Goal: Use online tool/utility: Utilize a website feature to perform a specific function

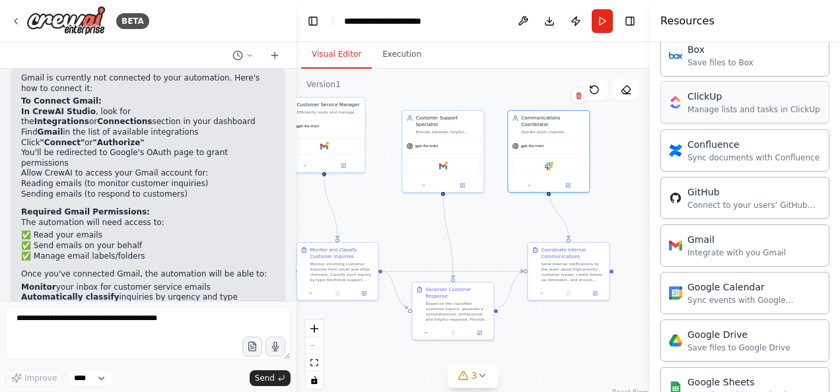
click at [708, 110] on div "Manage lists and tasks in ClickUp" at bounding box center [754, 109] width 133 height 11
click at [714, 233] on div "Gmail" at bounding box center [737, 239] width 98 height 13
click at [719, 251] on div "Integrate with you Gmail" at bounding box center [737, 252] width 98 height 11
click at [740, 237] on div "Gmail" at bounding box center [737, 239] width 98 height 13
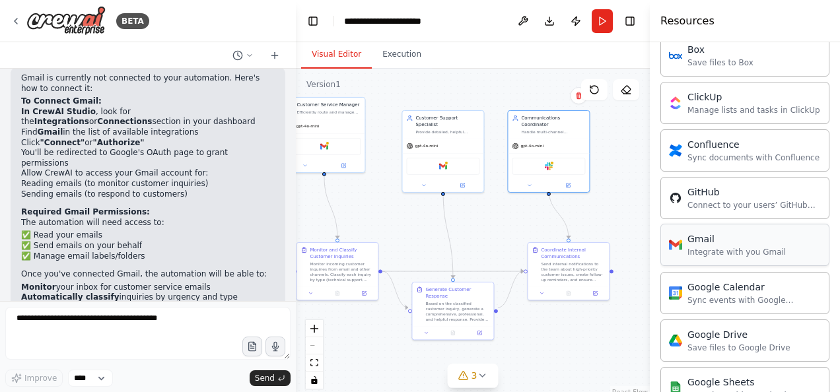
click at [740, 237] on div "Gmail" at bounding box center [737, 239] width 98 height 13
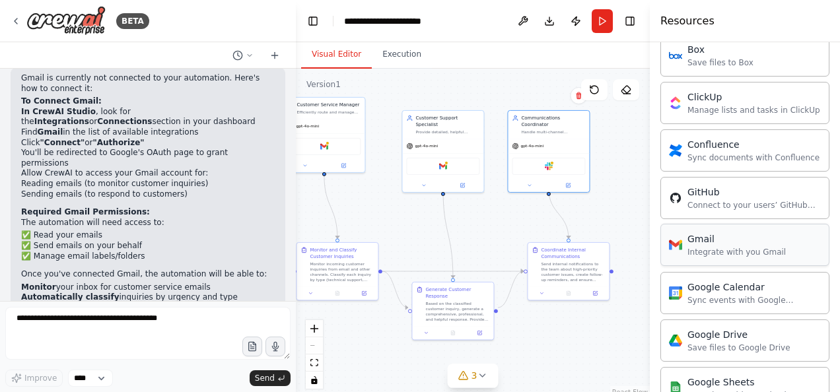
click at [740, 237] on div "Gmail" at bounding box center [737, 239] width 98 height 13
click at [704, 239] on div "Gmail" at bounding box center [737, 239] width 98 height 13
click at [605, 19] on button "Run" at bounding box center [602, 21] width 21 height 24
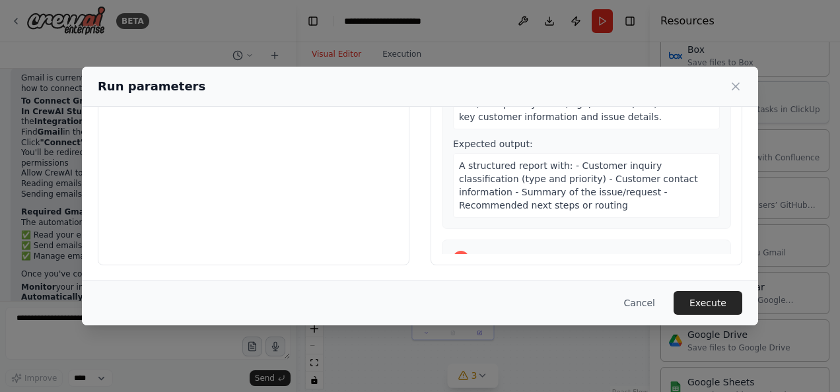
click at [739, 86] on icon at bounding box center [735, 86] width 13 height 13
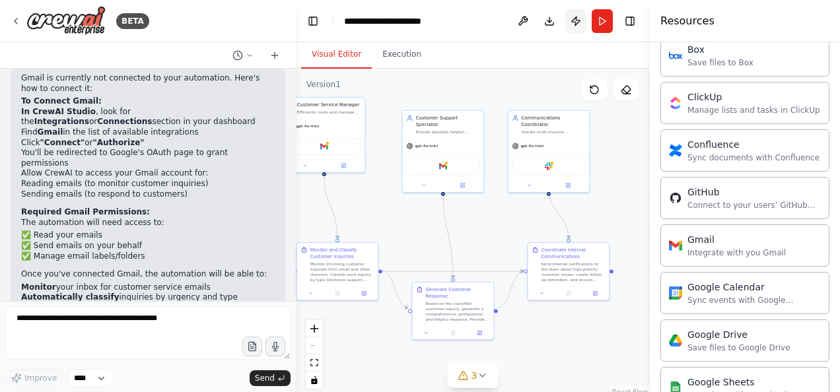
click at [571, 20] on button "Publish" at bounding box center [576, 21] width 21 height 24
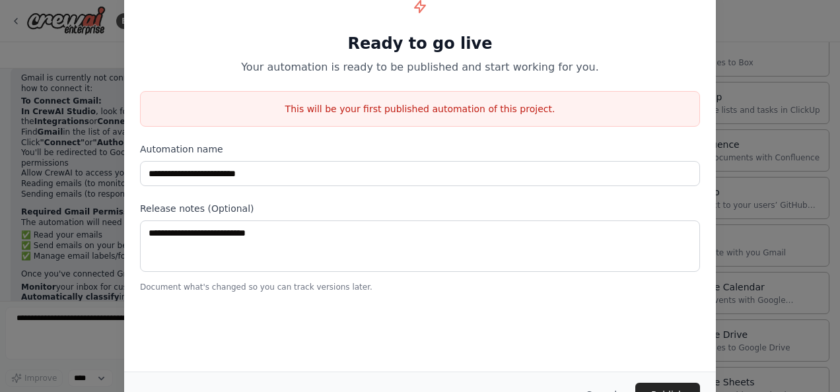
drag, startPoint x: 832, startPoint y: 166, endPoint x: 834, endPoint y: 181, distance: 14.6
click at [834, 181] on div "**********" at bounding box center [420, 196] width 840 height 392
click at [834, 182] on div "**********" at bounding box center [420, 196] width 840 height 392
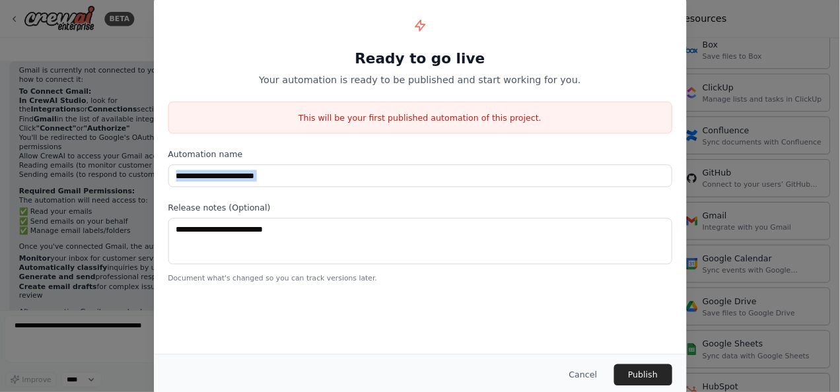
scroll to position [396, 0]
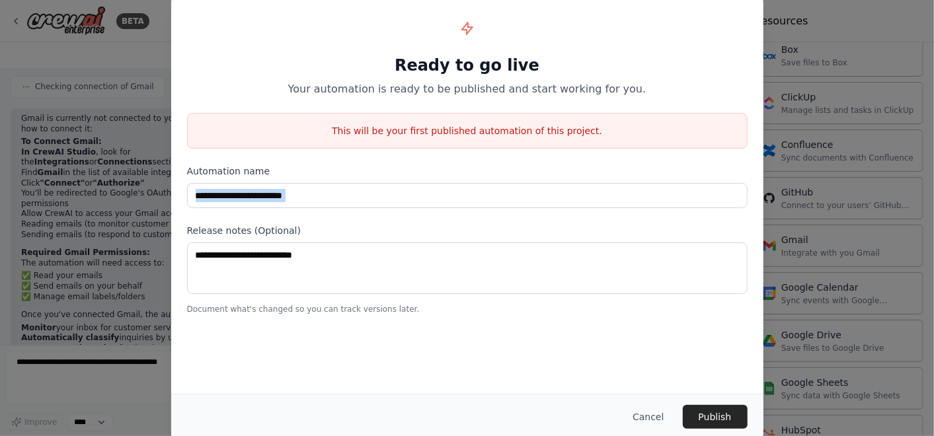
drag, startPoint x: 834, startPoint y: 182, endPoint x: 209, endPoint y: 38, distance: 640.8
click at [209, 38] on div "Ready to go live Your automation is ready to be published and start working for…" at bounding box center [467, 55] width 560 height 85
click at [655, 392] on button "Cancel" at bounding box center [648, 417] width 52 height 24
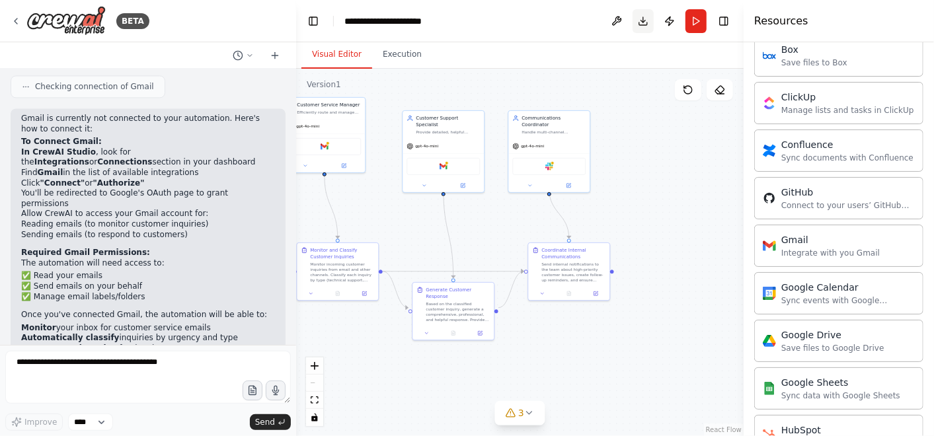
click at [647, 20] on button "Download" at bounding box center [642, 21] width 21 height 24
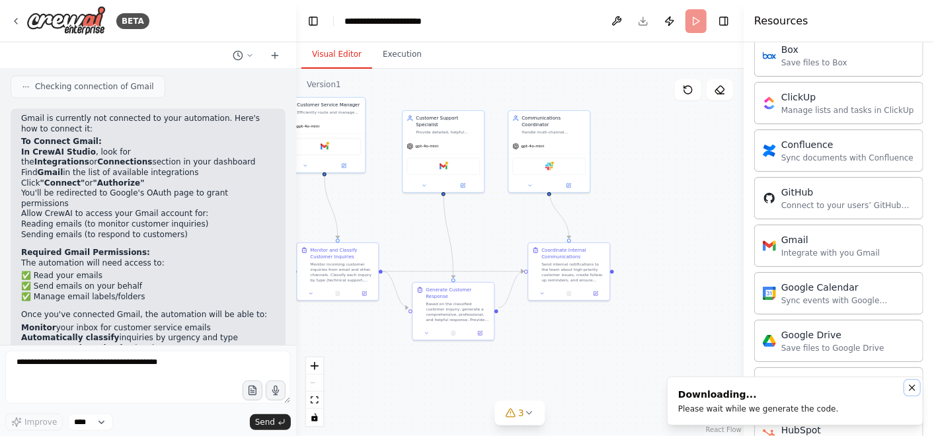
click at [840, 387] on icon "Notifications (F8)" at bounding box center [911, 387] width 5 height 5
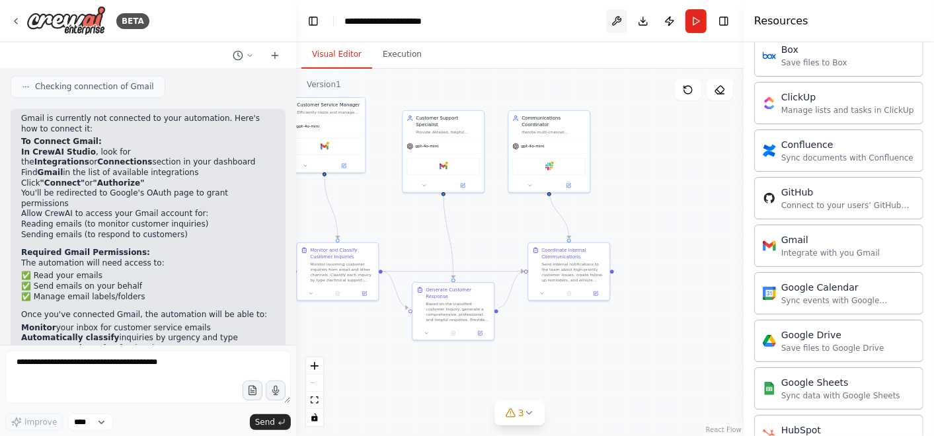
click at [615, 24] on button at bounding box center [616, 21] width 21 height 24
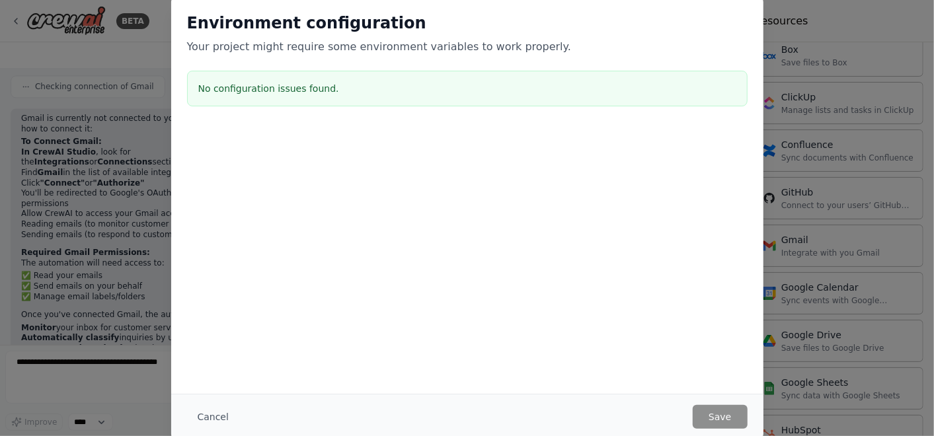
click at [831, 25] on div "Environment configuration Your project might require some environment variables…" at bounding box center [467, 218] width 934 height 436
click at [830, 11] on div "Environment configuration Your project might require some environment variables…" at bounding box center [467, 218] width 934 height 436
click at [202, 392] on button "Cancel" at bounding box center [213, 417] width 52 height 24
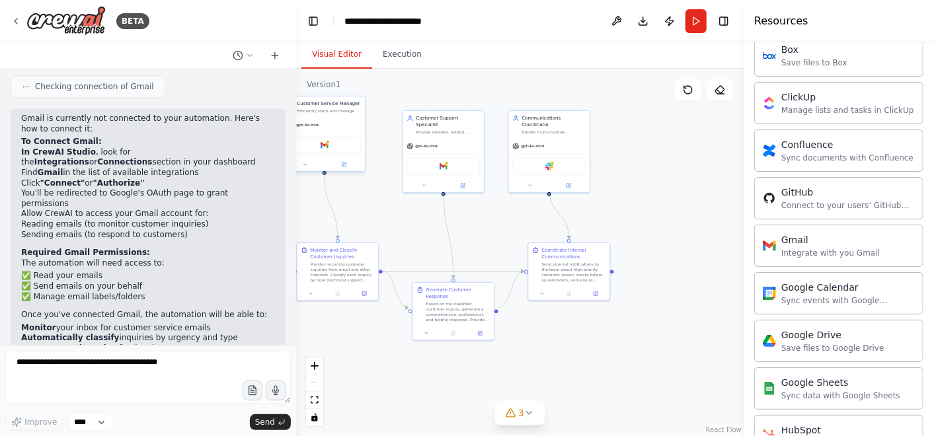
click at [332, 151] on div "Gmail" at bounding box center [323, 145] width 73 height 17
click at [332, 147] on div "Gmail" at bounding box center [323, 145] width 73 height 17
click at [330, 145] on div "Gmail" at bounding box center [323, 145] width 73 height 17
click at [306, 162] on icon at bounding box center [305, 164] width 5 height 5
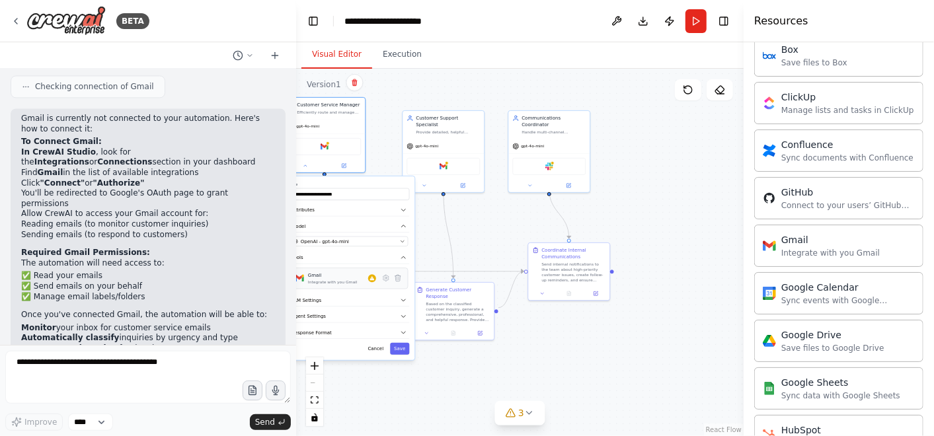
click at [374, 281] on div "Gmail Integrate with you Gmail" at bounding box center [342, 278] width 68 height 13
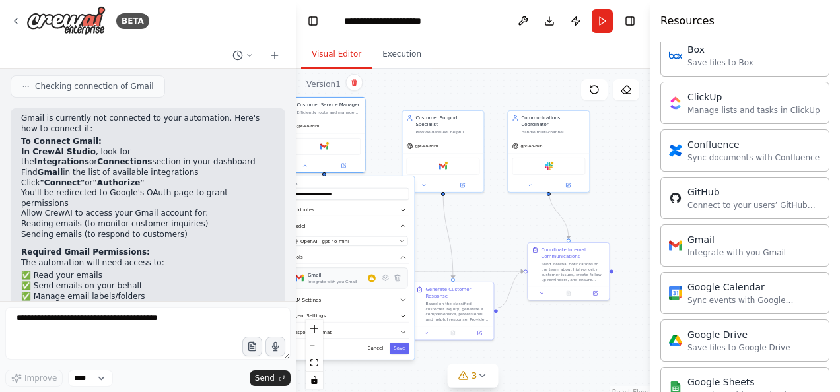
drag, startPoint x: 861, startPoint y: 1, endPoint x: 371, endPoint y: 277, distance: 561.8
click at [371, 277] on icon at bounding box center [371, 278] width 5 height 5
click at [355, 283] on div "Gmail Integrate with you Gmail" at bounding box center [342, 278] width 68 height 13
click at [390, 279] on button at bounding box center [386, 278] width 12 height 12
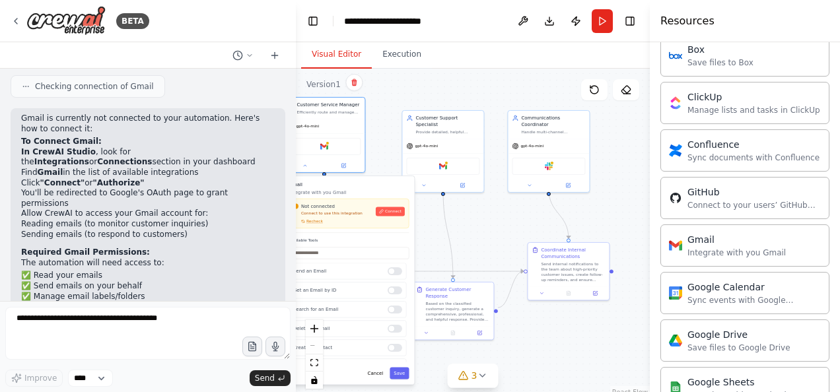
click at [388, 216] on div "Not connected Connect to use this integration Recheck Connect" at bounding box center [349, 213] width 112 height 21
click at [392, 210] on span "Connect" at bounding box center [393, 211] width 17 height 5
